Goal: Task Accomplishment & Management: Manage account settings

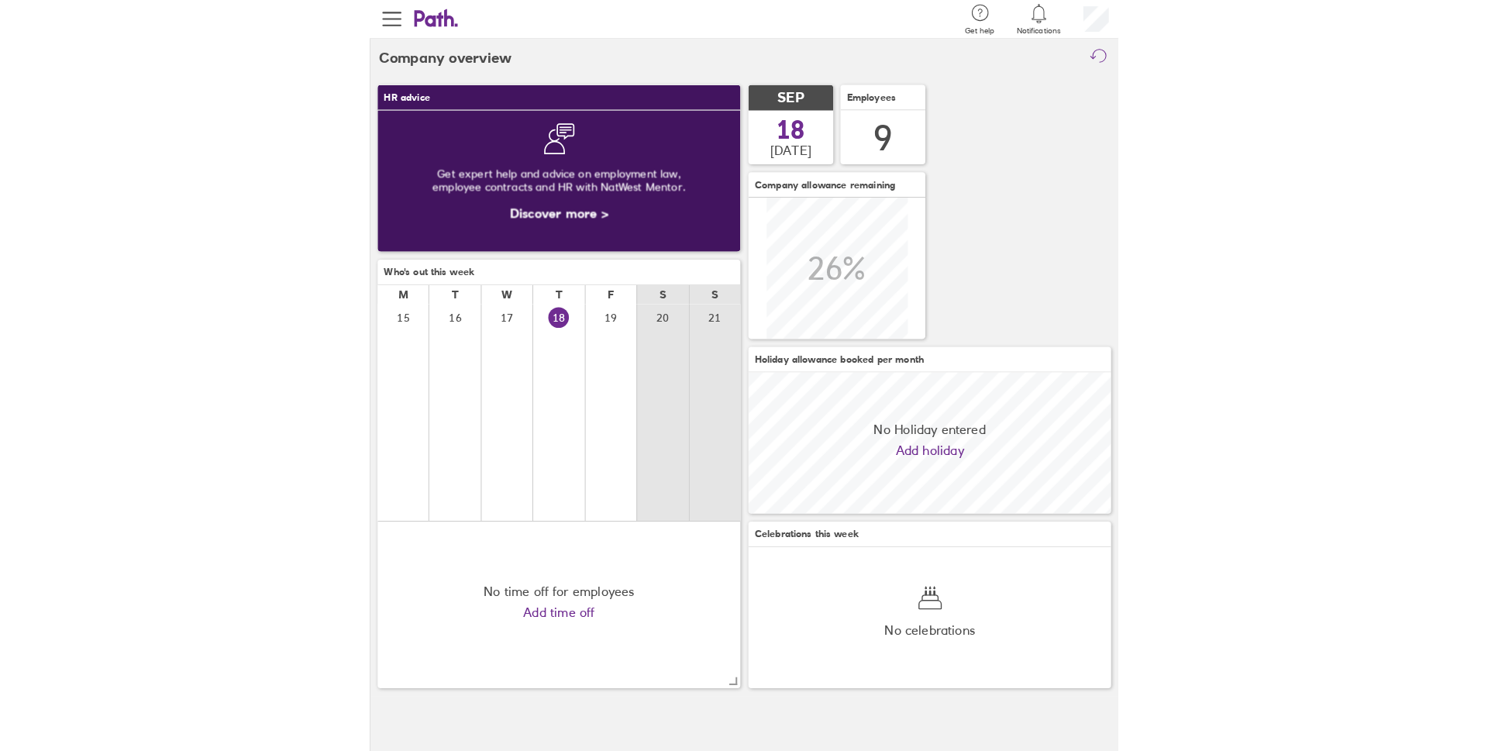
scroll to position [138, 354]
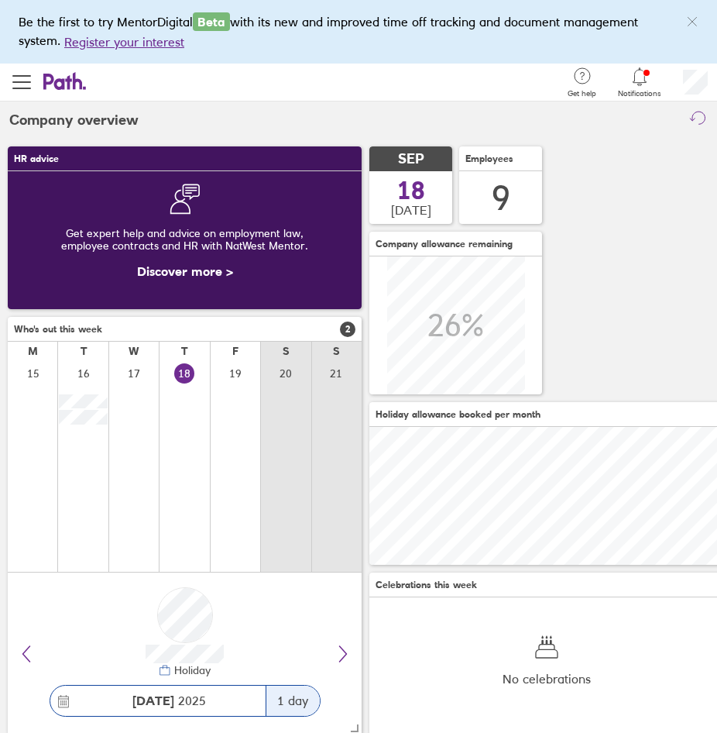
click at [637, 77] on icon at bounding box center [640, 76] width 19 height 19
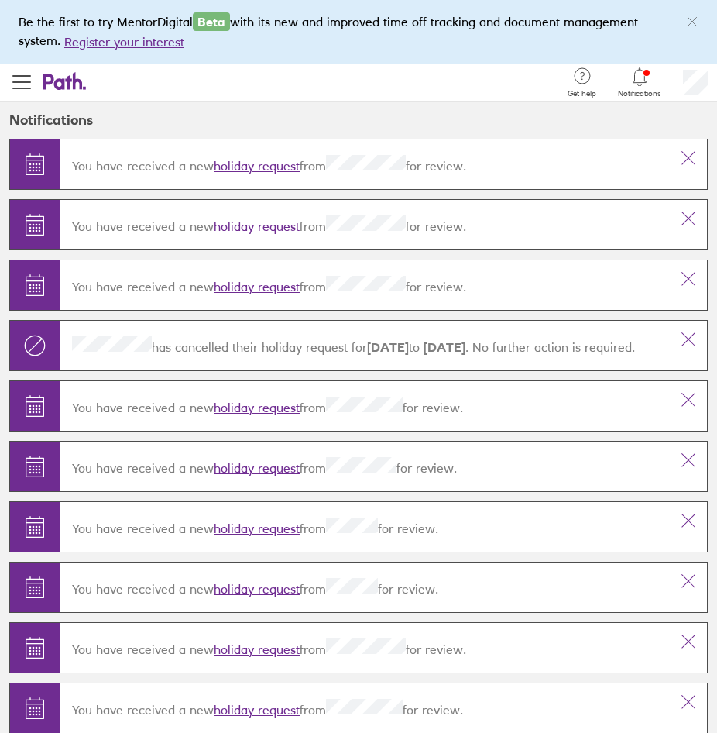
click at [266, 162] on link "holiday request" at bounding box center [257, 165] width 86 height 15
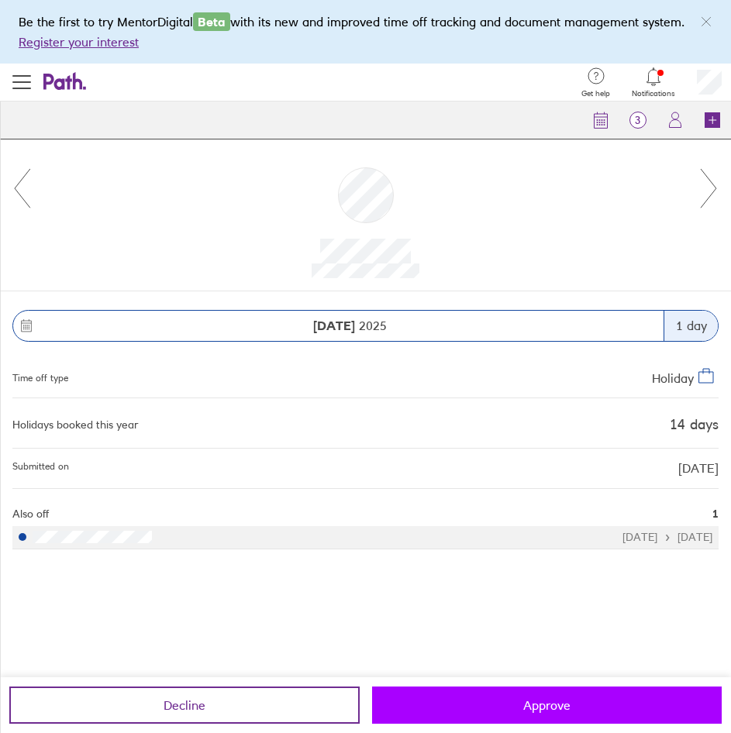
click at [529, 708] on span "Approve" at bounding box center [546, 705] width 47 height 14
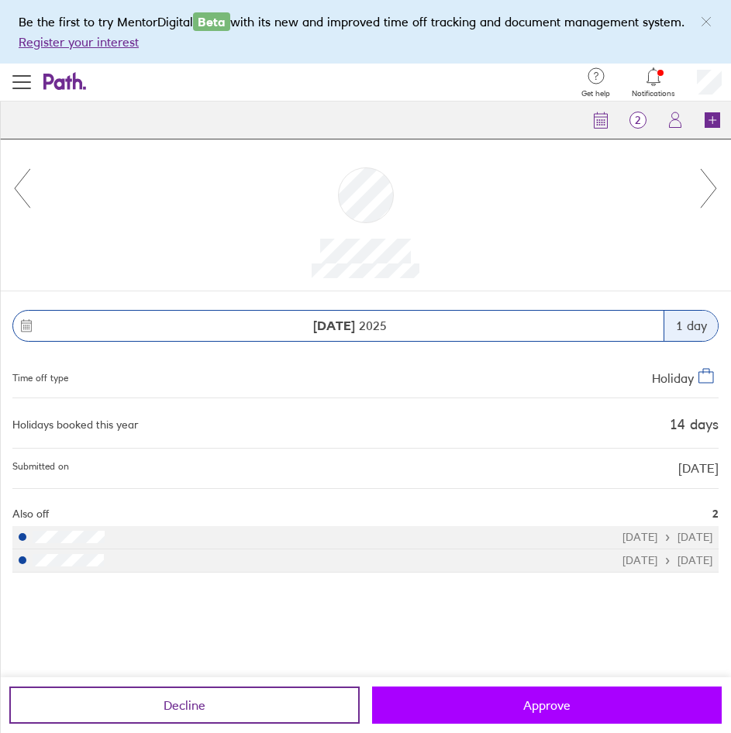
click at [552, 717] on button "Approve" at bounding box center [547, 704] width 350 height 37
click at [575, 709] on button "Approve" at bounding box center [547, 704] width 350 height 37
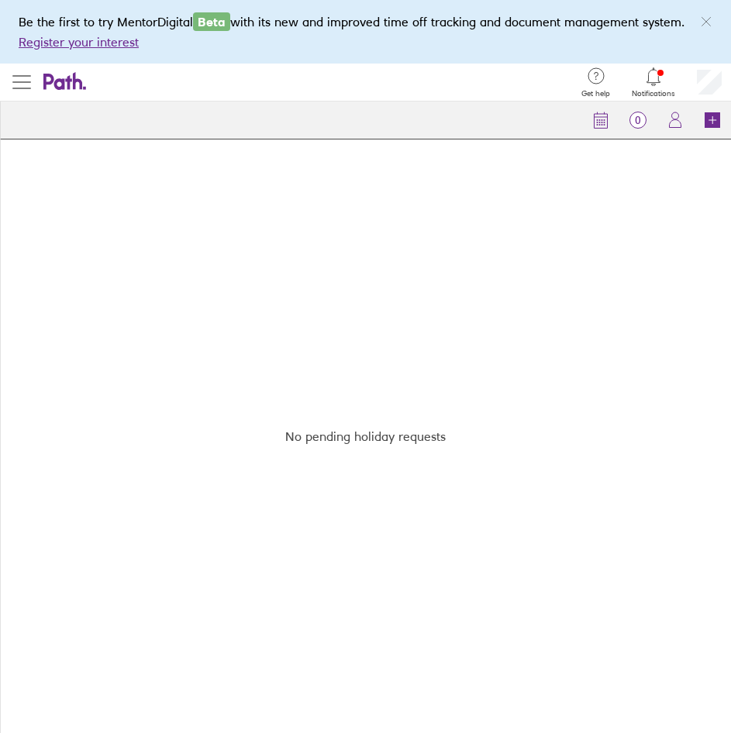
click at [19, 81] on span "button" at bounding box center [21, 82] width 19 height 2
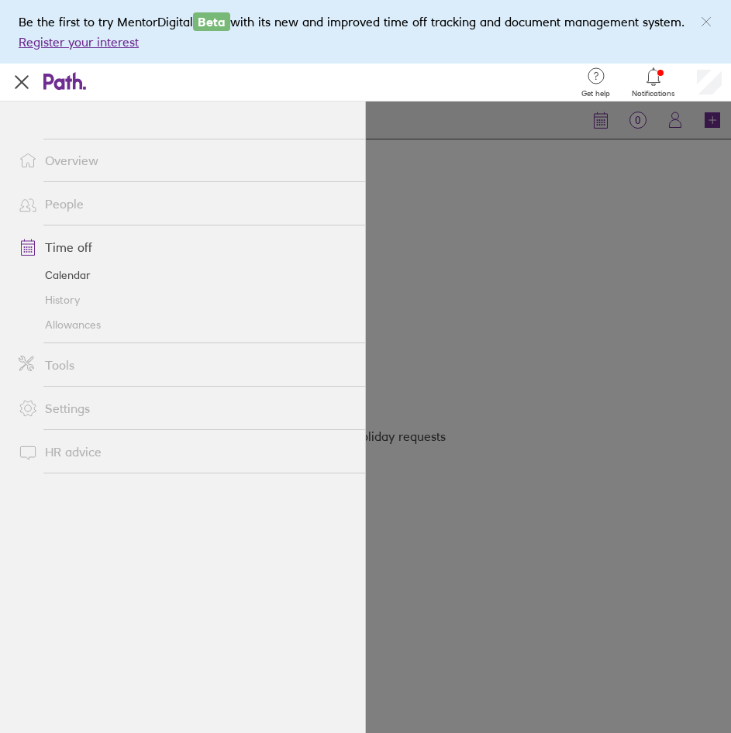
click at [57, 272] on link "Calendar" at bounding box center [185, 275] width 359 height 25
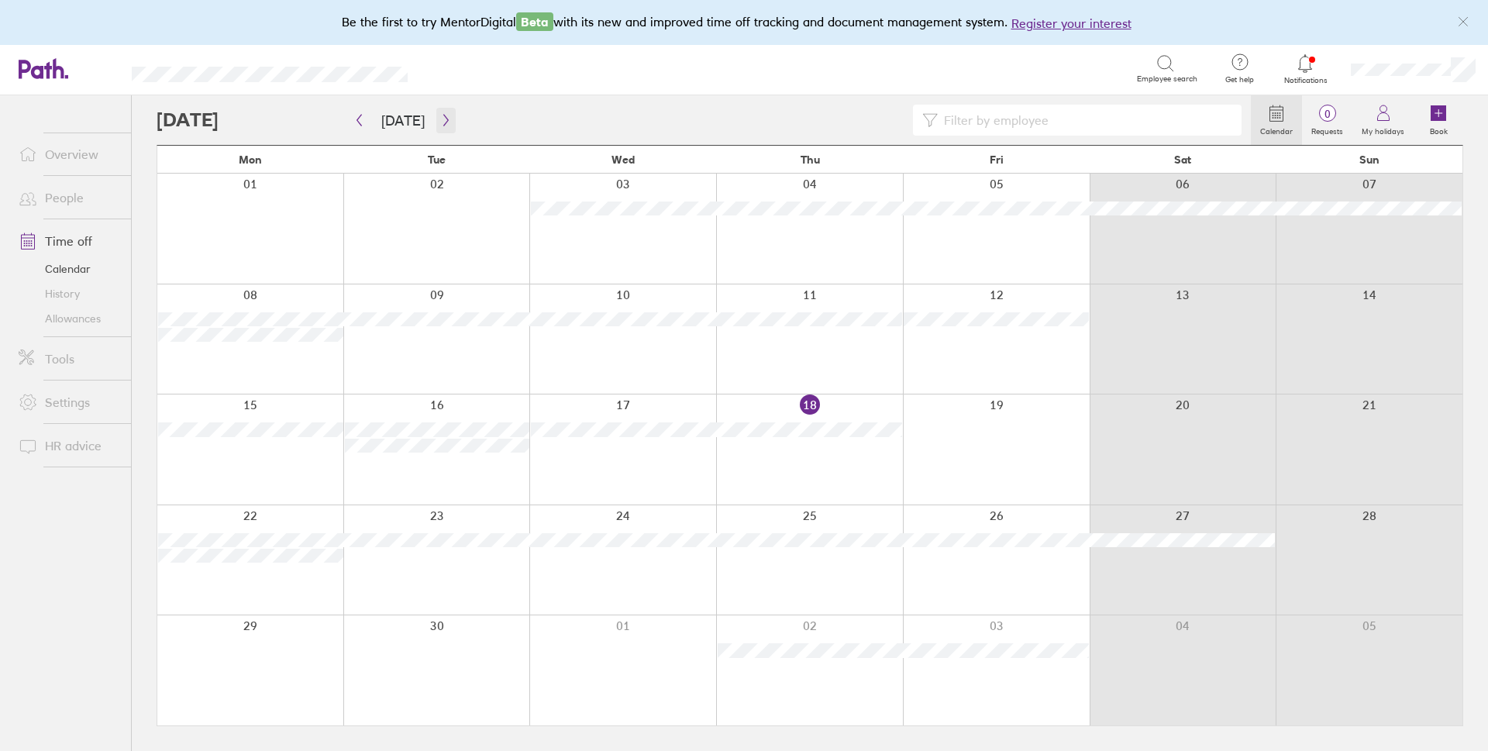
click at [436, 114] on button "button" at bounding box center [445, 121] width 19 height 26
